Goal: Task Accomplishment & Management: Manage account settings

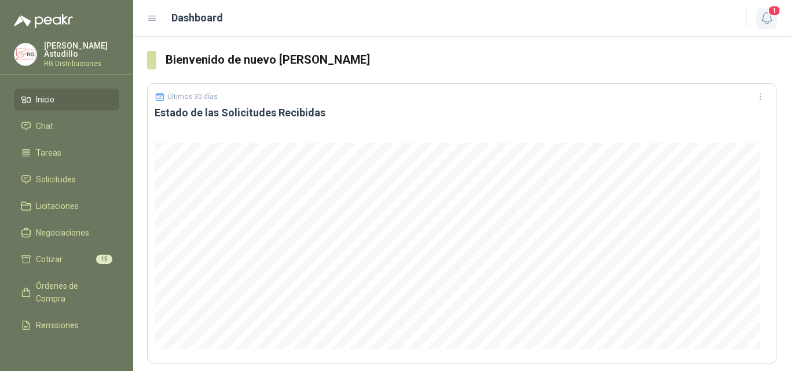
click at [768, 21] on icon "button" at bounding box center [767, 18] width 10 height 11
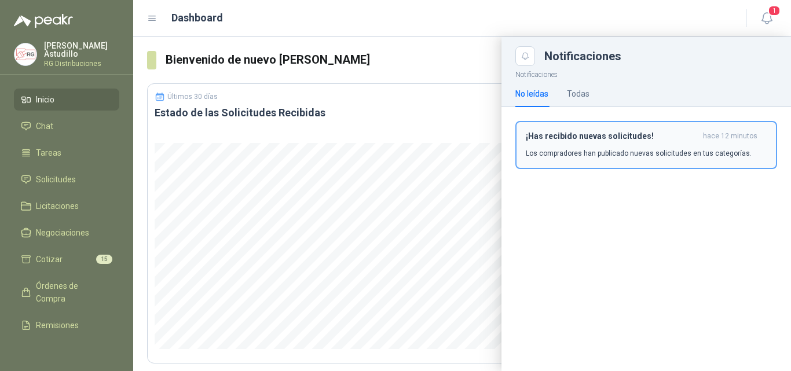
click at [589, 155] on p "Los compradores han publicado nuevas solicitudes en tus categorías." at bounding box center [639, 153] width 226 height 10
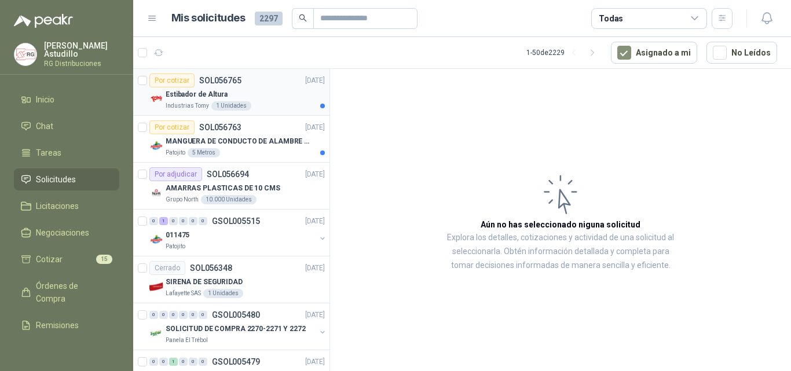
click at [274, 103] on div "Industrias Tomy 1 Unidades" at bounding box center [245, 105] width 159 height 9
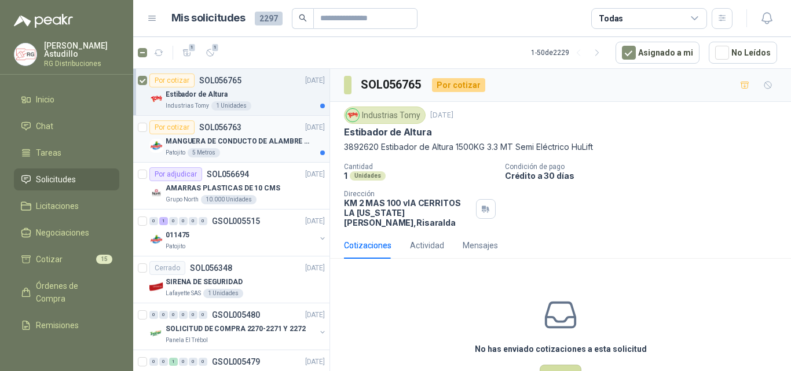
click at [275, 143] on p "MANGUERA DE CONDUCTO DE ALAMBRE DE ACERO PU" at bounding box center [238, 141] width 144 height 11
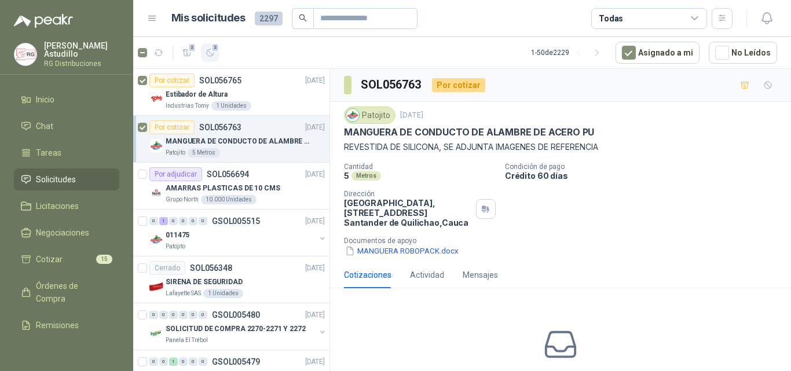
click at [209, 51] on icon "button" at bounding box center [211, 53] width 10 height 10
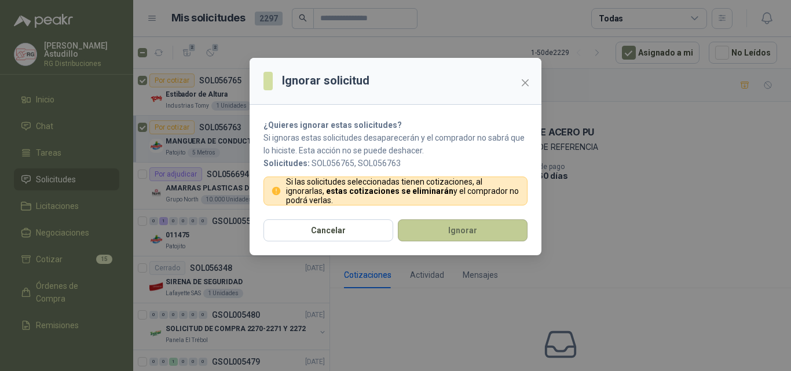
click at [440, 223] on button "Ignorar" at bounding box center [463, 231] width 130 height 22
